Goal: Entertainment & Leisure: Consume media (video, audio)

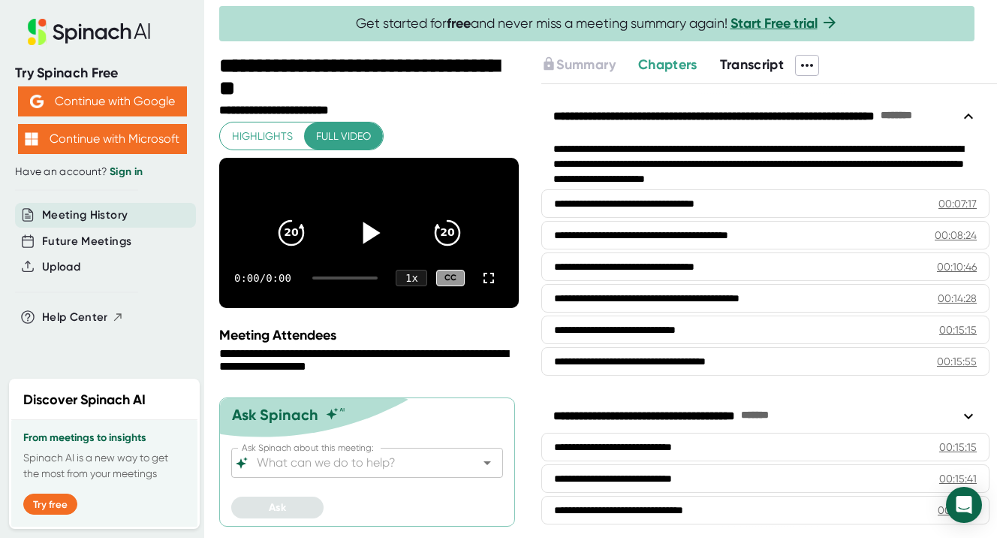
click at [354, 214] on icon at bounding box center [370, 233] width 38 height 38
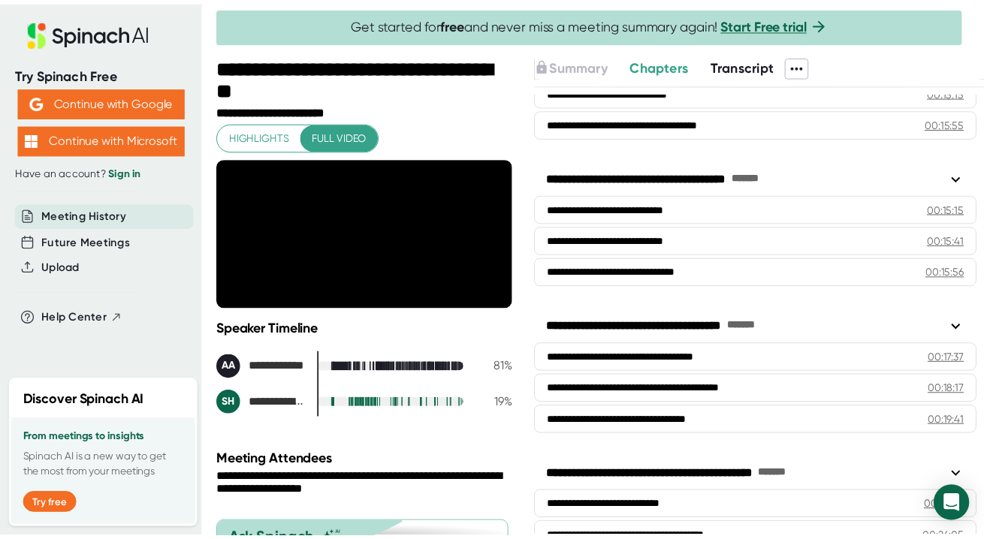
scroll to position [282, 0]
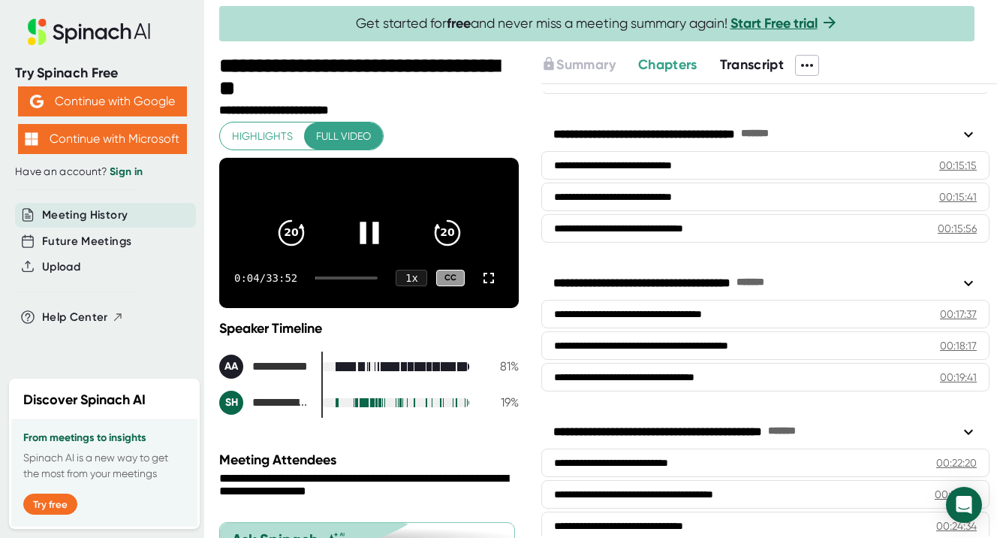
click at [342, 279] on div at bounding box center [346, 277] width 62 height 3
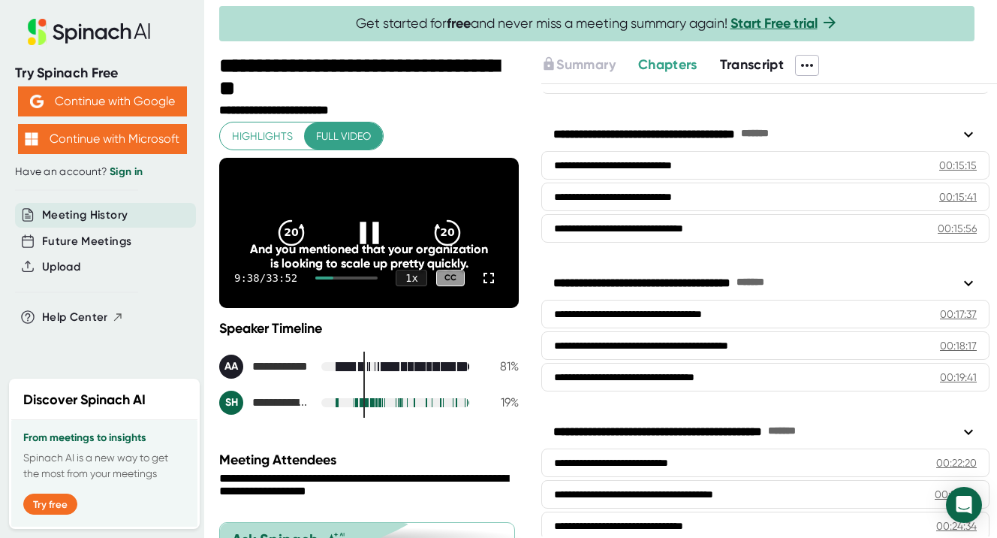
click at [363, 298] on div "9:38 / 33:52 1 x CC" at bounding box center [369, 278] width 300 height 60
click at [364, 293] on div "9:39 / 33:52 1 x CC" at bounding box center [369, 278] width 300 height 60
click at [360, 294] on div "9:40 / 33:52 1 x CC" at bounding box center [369, 278] width 300 height 60
click at [359, 297] on div "9:40 / 33:52 1 x CC" at bounding box center [369, 278] width 300 height 60
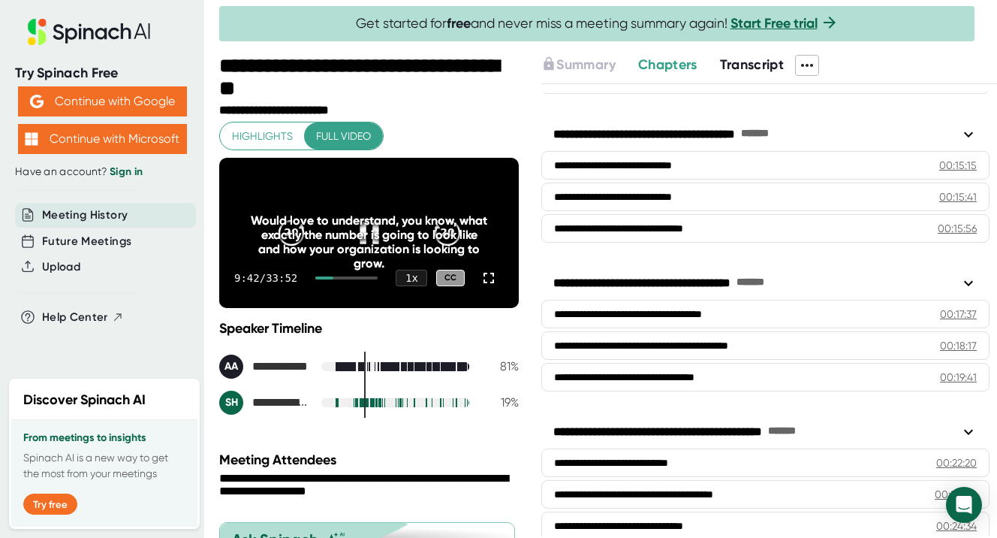
drag, startPoint x: 337, startPoint y: 297, endPoint x: 366, endPoint y: 297, distance: 29.3
click at [366, 279] on div at bounding box center [346, 277] width 62 height 3
click at [367, 279] on div at bounding box center [346, 277] width 62 height 3
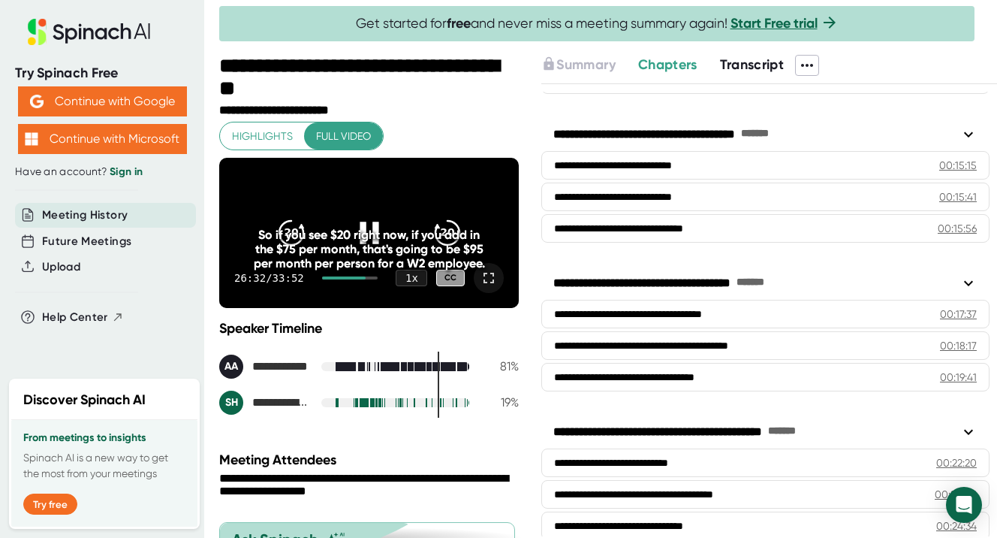
click at [499, 293] on div at bounding box center [489, 278] width 30 height 30
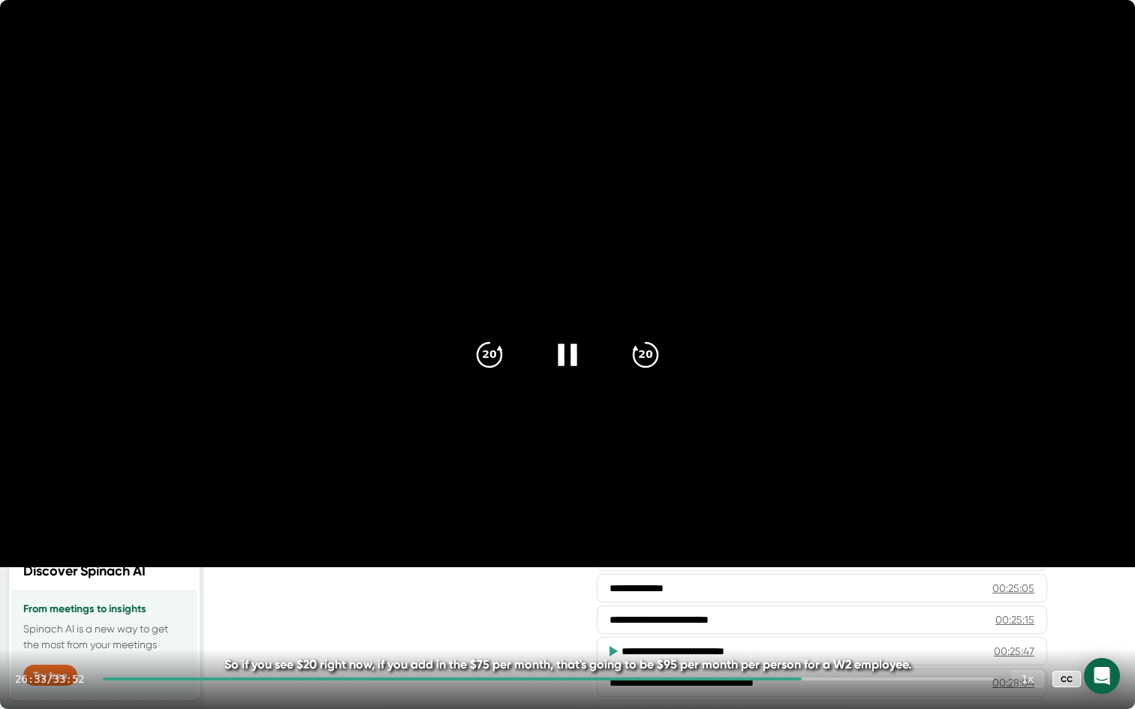
click at [900, 537] on div "26:33 / 33:52 1 x CC" at bounding box center [567, 679] width 1135 height 60
click at [903, 537] on div at bounding box center [548, 679] width 891 height 3
click at [930, 537] on div at bounding box center [548, 679] width 891 height 3
click at [964, 537] on div at bounding box center [548, 679] width 891 height 3
